Goal: Task Accomplishment & Management: Use online tool/utility

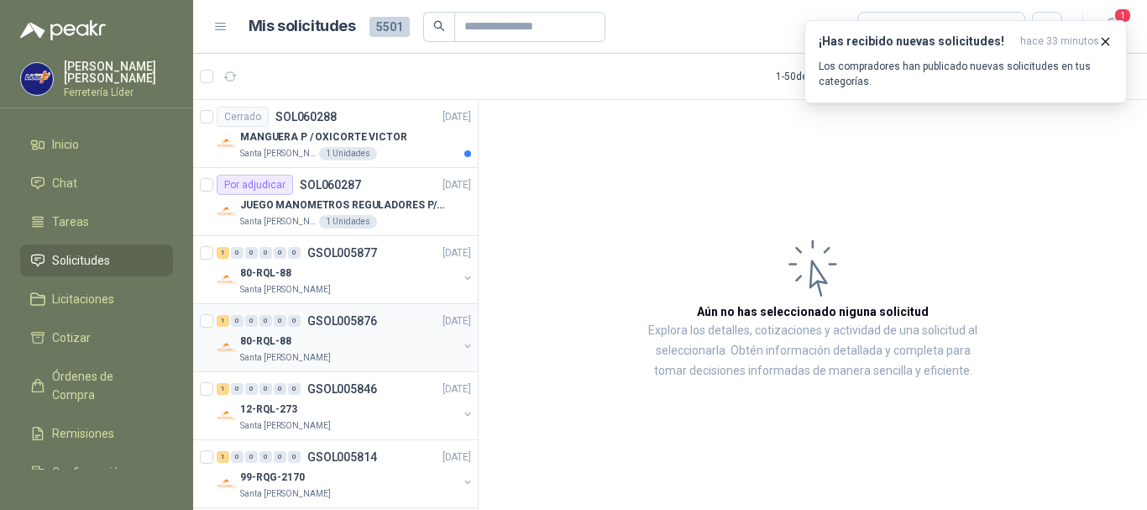
click at [280, 348] on p "80-RQL-88" at bounding box center [265, 341] width 51 height 16
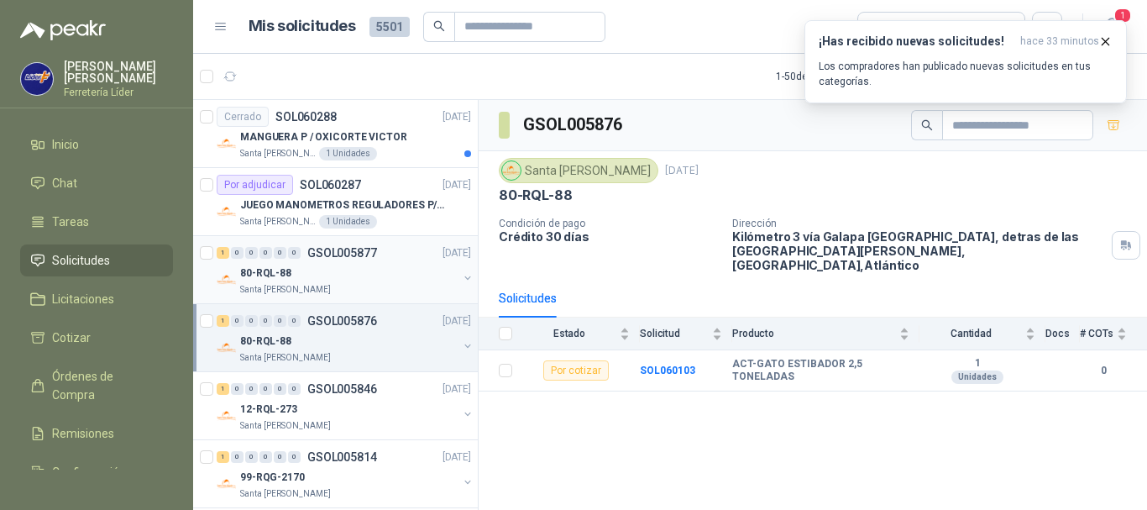
click at [402, 285] on div "Santa [PERSON_NAME]" at bounding box center [348, 289] width 217 height 13
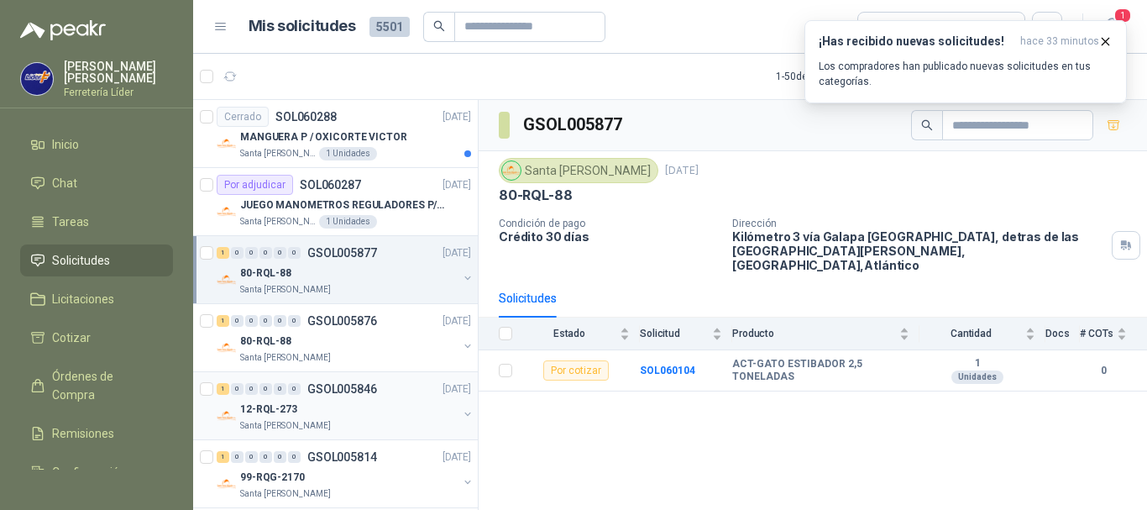
click at [373, 389] on p "GSOL005846" at bounding box center [342, 389] width 70 height 12
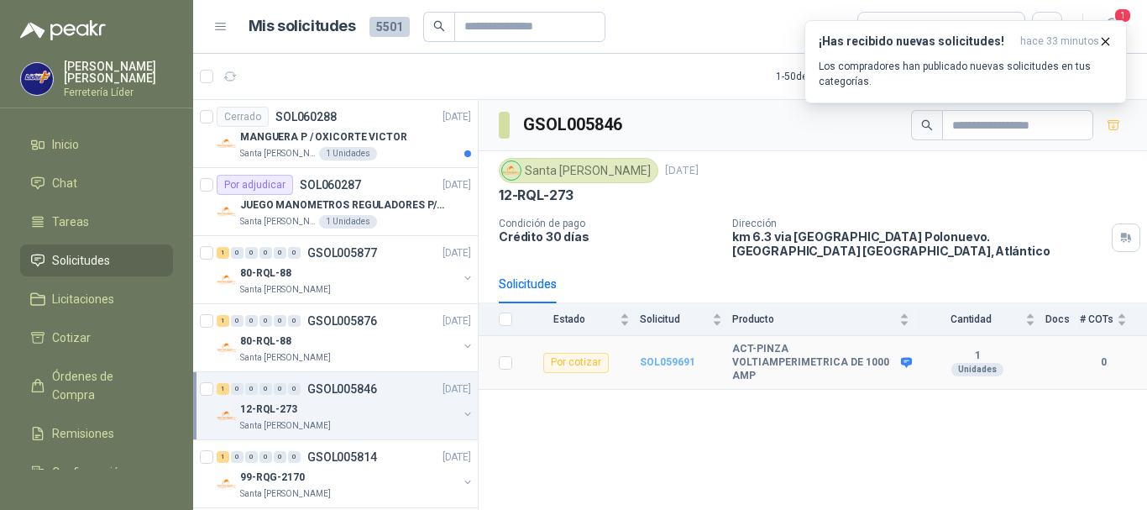
click at [684, 356] on b "SOL059691" at bounding box center [667, 362] width 55 height 12
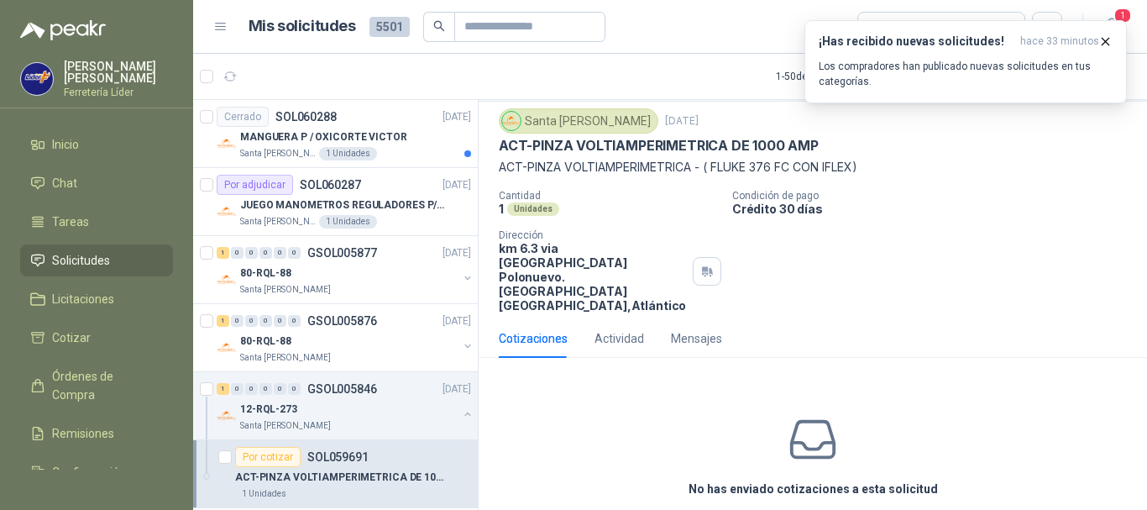
scroll to position [88, 0]
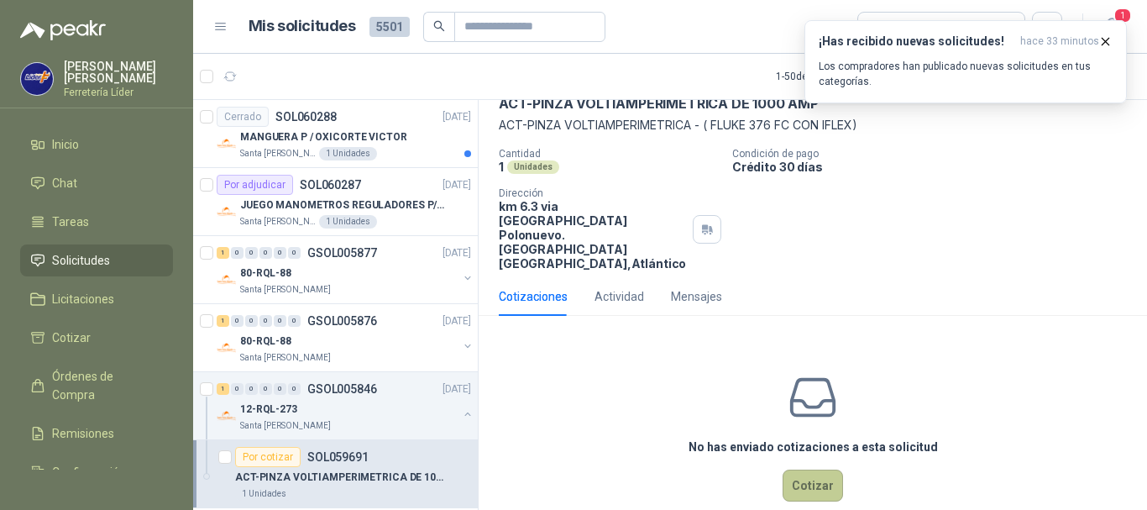
click at [800, 469] on button "Cotizar" at bounding box center [812, 485] width 60 height 32
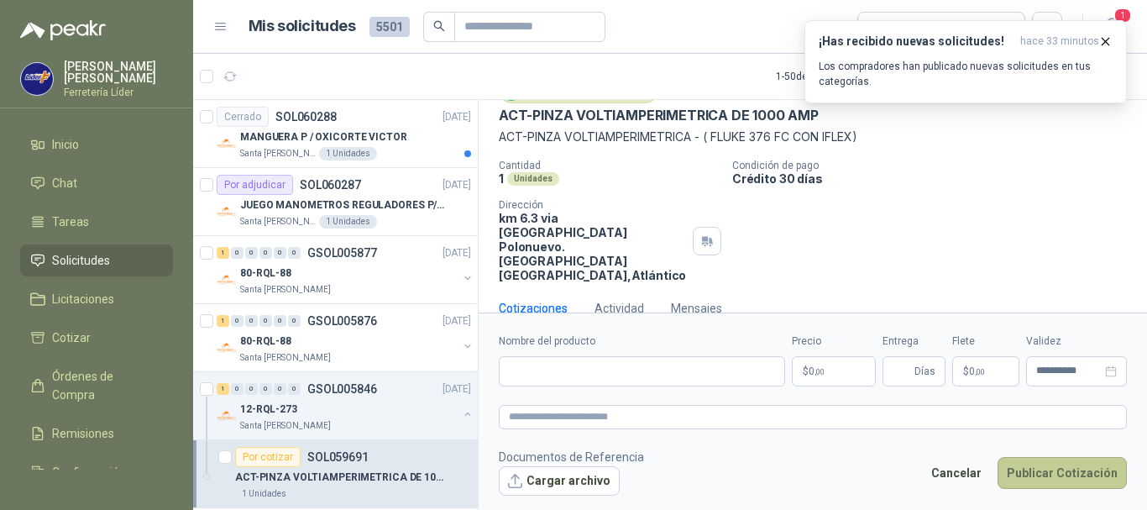
scroll to position [76, 0]
click at [560, 369] on input "Nombre del producto" at bounding box center [642, 371] width 286 height 30
paste input "**********"
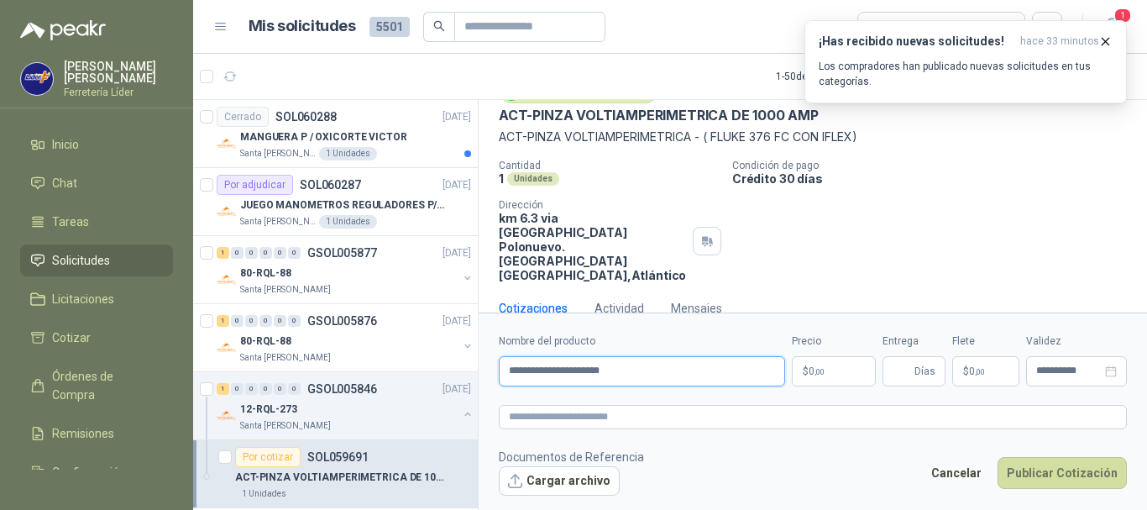
type input "**********"
click at [826, 356] on p "$ 0 ,00" at bounding box center [834, 371] width 84 height 30
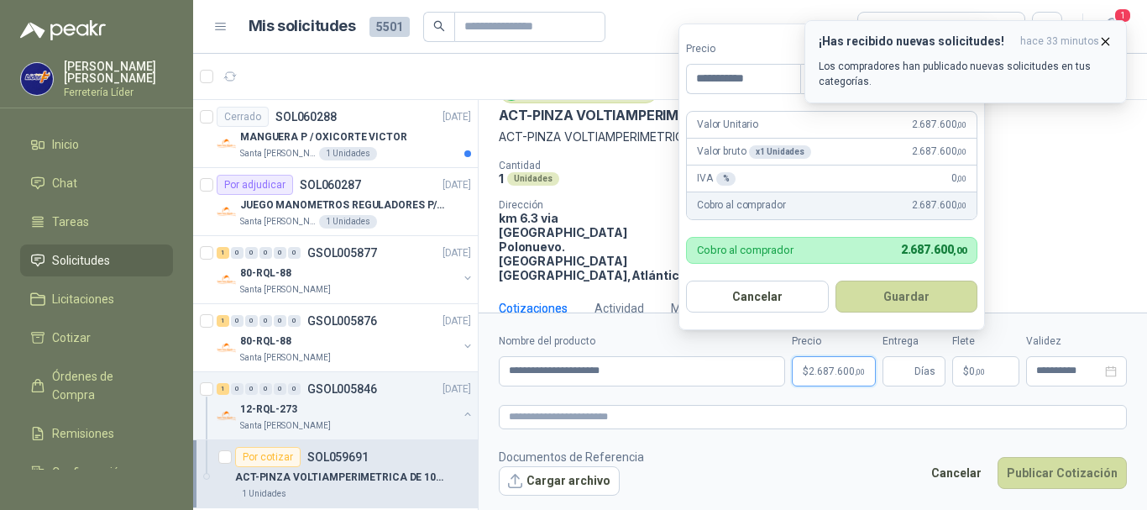
type input "**********"
click at [1099, 43] on icon "button" at bounding box center [1105, 41] width 14 height 14
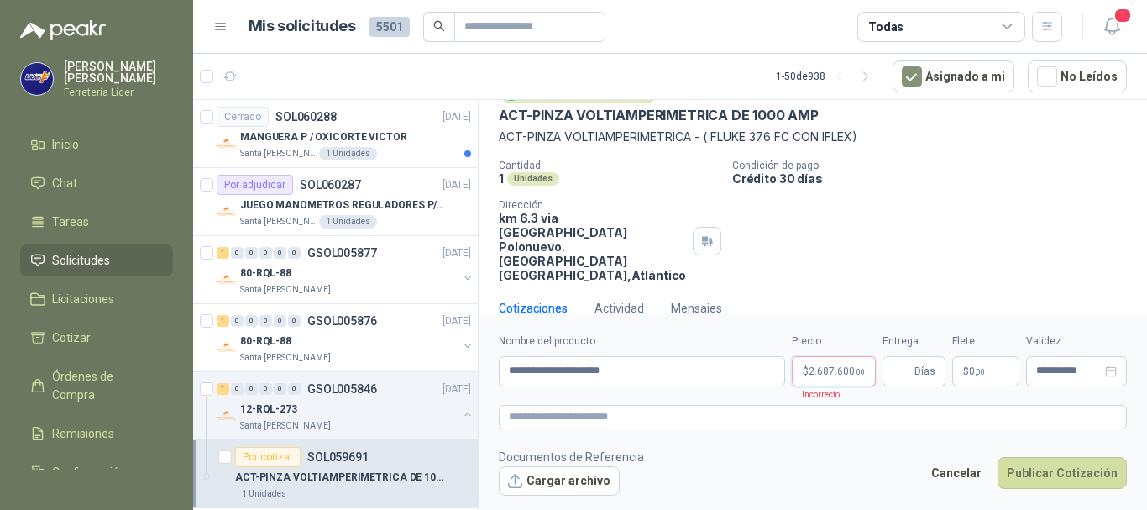
click at [836, 381] on p "$ 2.687.600 ,00" at bounding box center [834, 371] width 84 height 30
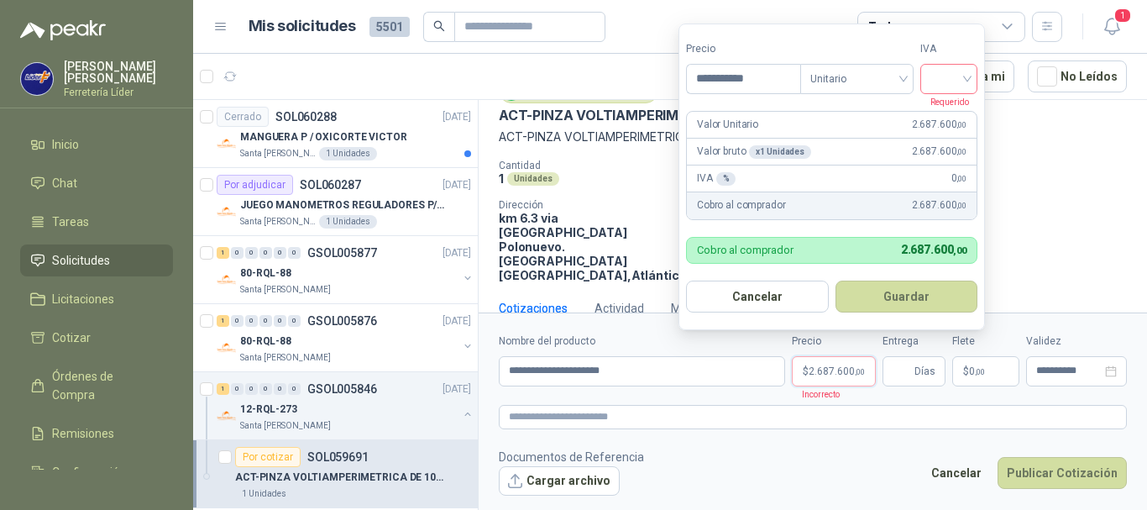
click at [962, 81] on input "search" at bounding box center [948, 77] width 37 height 25
click at [953, 111] on div "19%" at bounding box center [952, 113] width 31 height 18
click at [907, 298] on button "Guardar" at bounding box center [909, 296] width 144 height 32
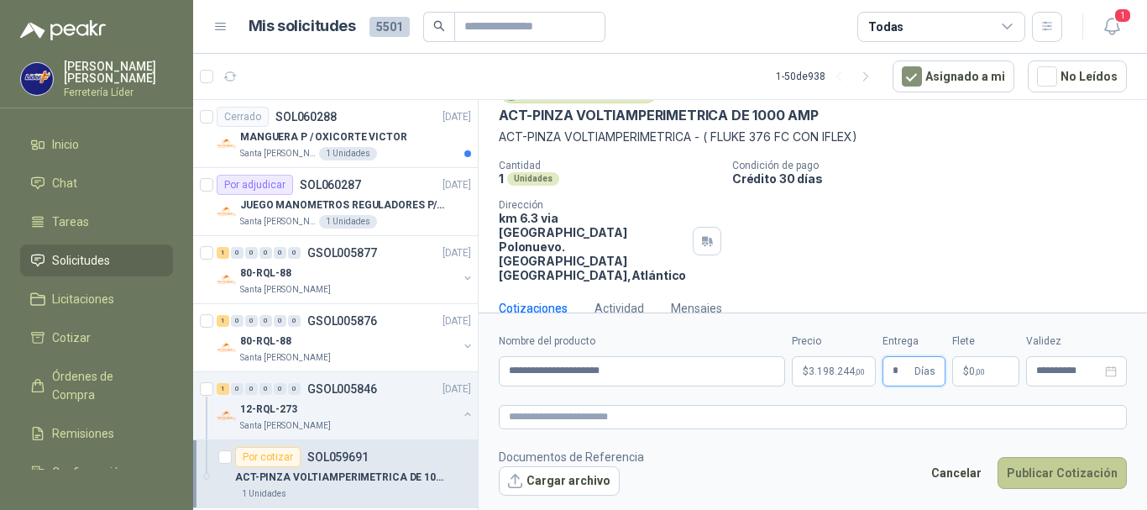
type input "*"
click at [1042, 474] on button "Publicar Cotización" at bounding box center [1061, 473] width 129 height 32
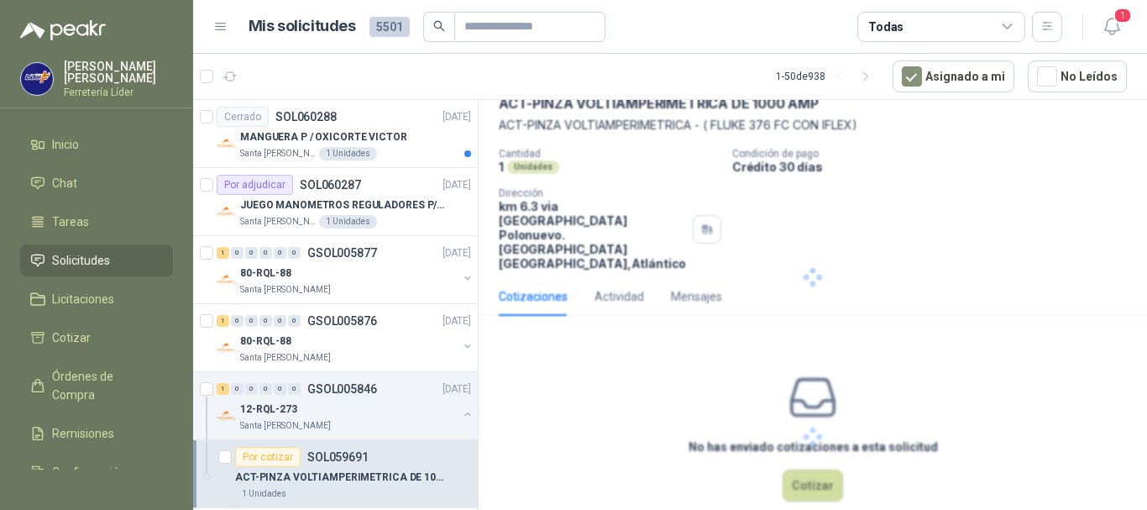
scroll to position [0, 0]
